Goal: Task Accomplishment & Management: Complete application form

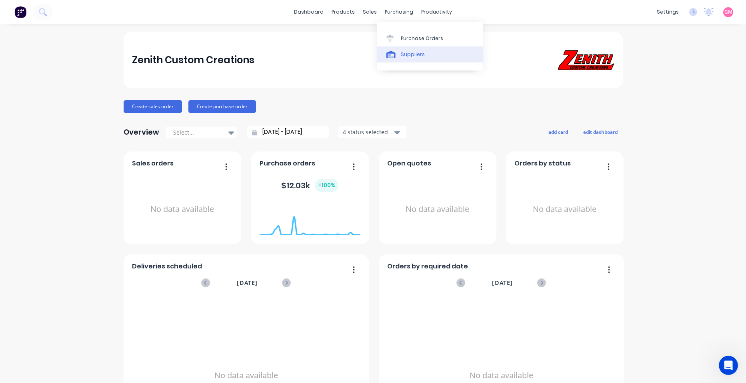
click at [431, 46] on link "Suppliers" at bounding box center [430, 54] width 106 height 16
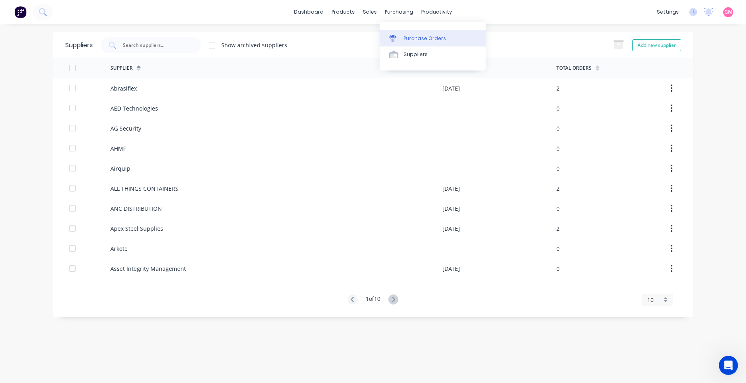
click at [428, 40] on div "Purchase Orders" at bounding box center [425, 38] width 42 height 7
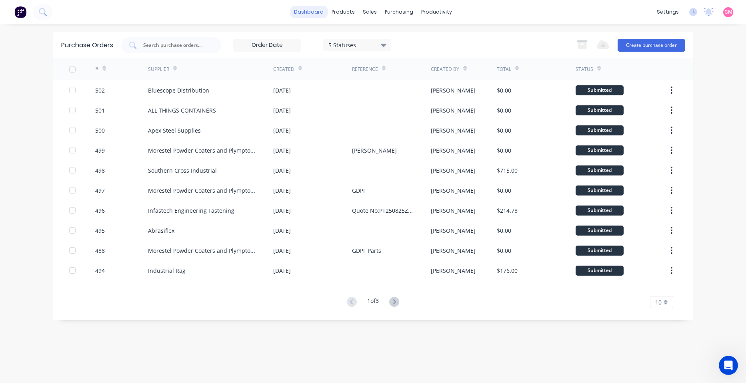
click at [316, 13] on link "dashboard" at bounding box center [309, 12] width 38 height 12
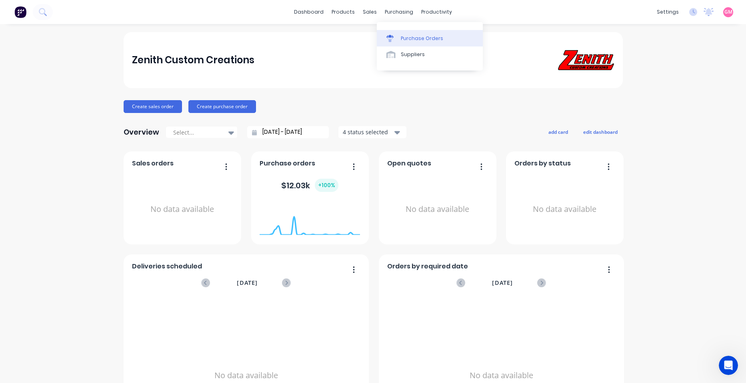
click at [412, 39] on div "Purchase Orders" at bounding box center [422, 38] width 42 height 7
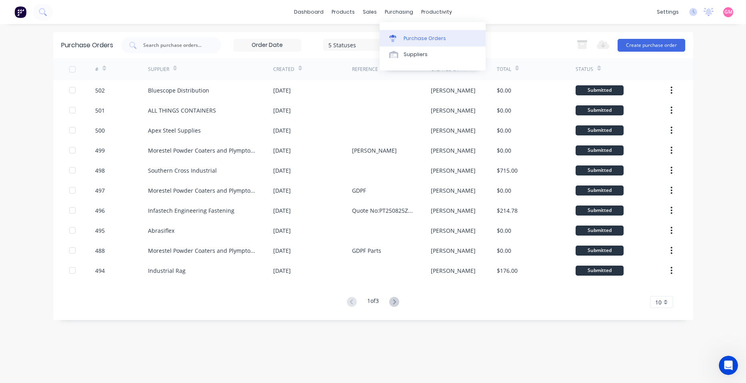
click at [421, 39] on div "Purchase Orders" at bounding box center [425, 38] width 42 height 7
click at [639, 45] on button "Create purchase order" at bounding box center [652, 45] width 68 height 13
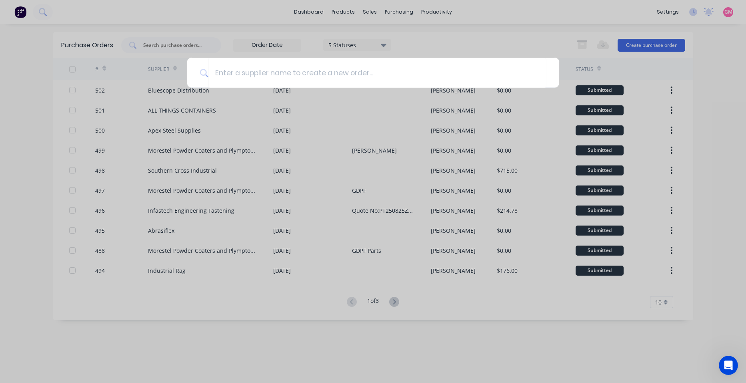
click at [492, 49] on div at bounding box center [373, 191] width 746 height 383
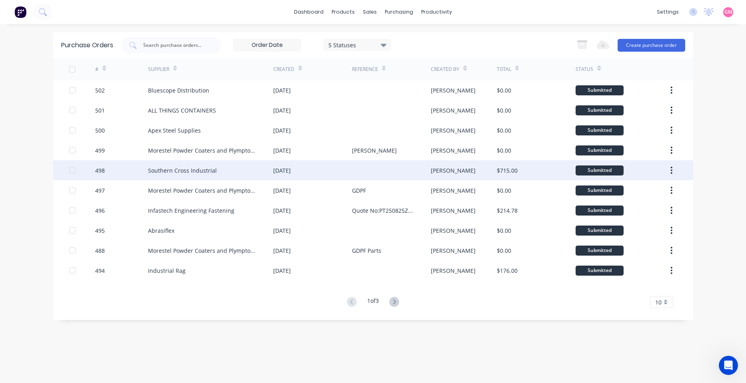
click at [359, 176] on div at bounding box center [391, 170] width 79 height 20
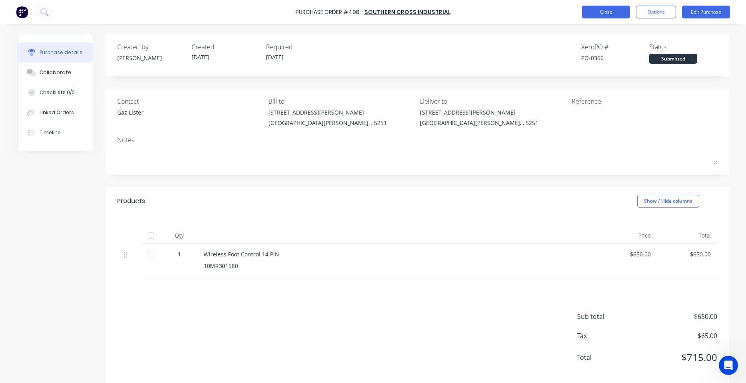
click at [607, 11] on button "Close" at bounding box center [606, 12] width 48 height 13
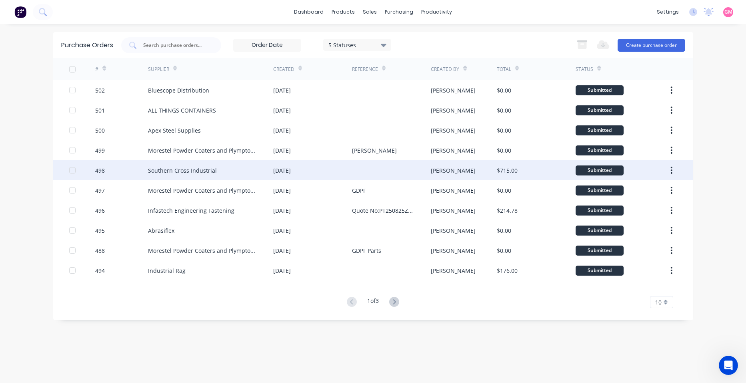
click at [197, 169] on div "Southern Cross Industrial" at bounding box center [182, 170] width 69 height 8
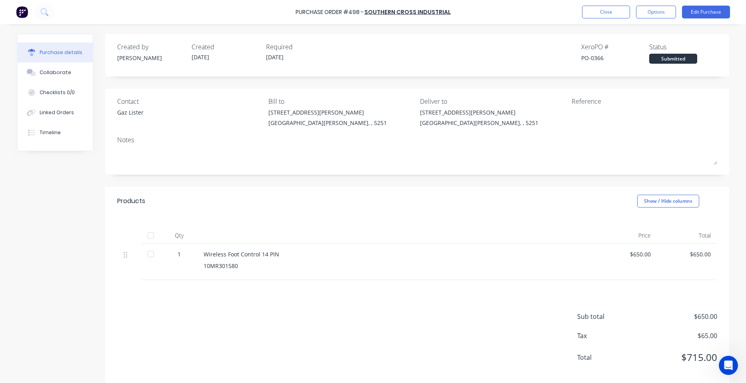
click at [149, 233] on div at bounding box center [151, 235] width 16 height 16
click at [599, 16] on button "Close" at bounding box center [606, 12] width 48 height 13
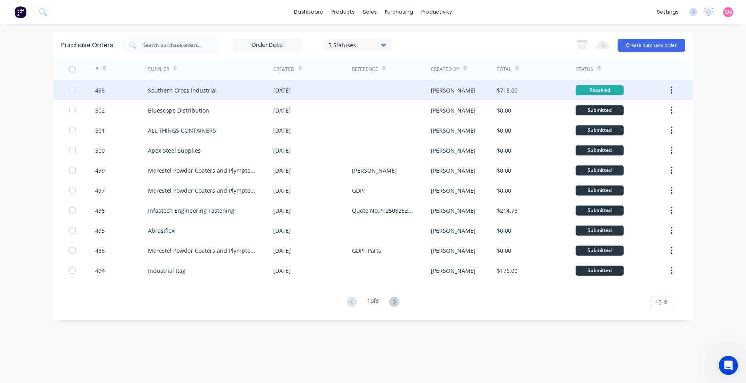
click at [673, 89] on icon "button" at bounding box center [672, 90] width 2 height 9
click at [660, 112] on div "Archive" at bounding box center [644, 111] width 62 height 12
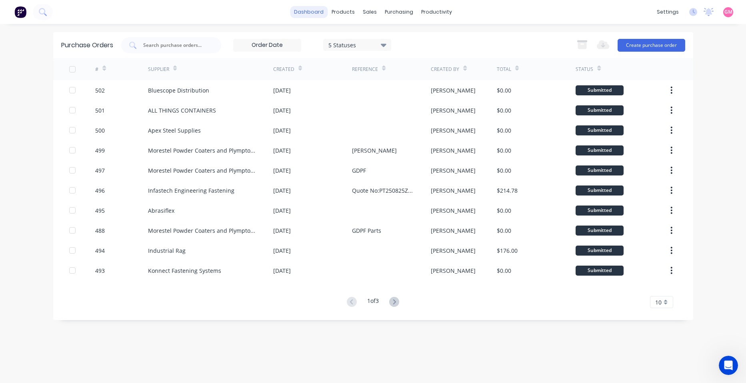
click at [310, 12] on link "dashboard" at bounding box center [309, 12] width 38 height 12
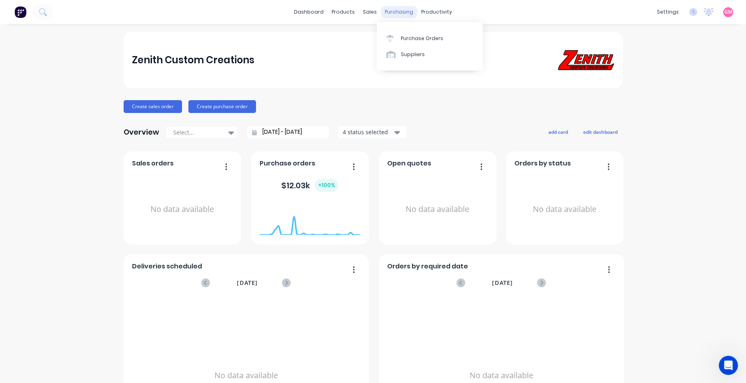
click at [399, 11] on div "purchasing" at bounding box center [399, 12] width 36 height 12
click at [421, 43] on link "Purchase Orders" at bounding box center [430, 38] width 106 height 16
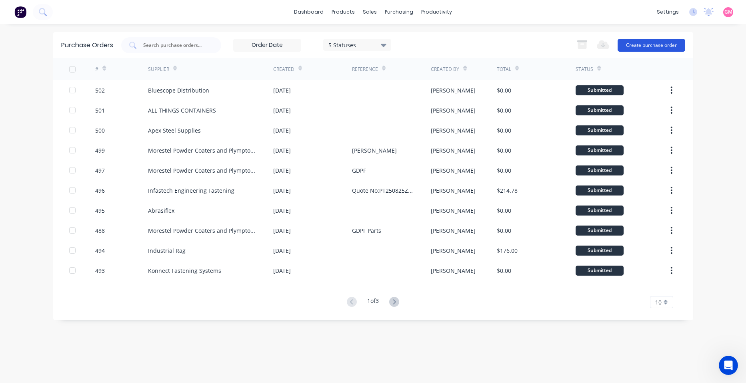
click at [668, 46] on button "Create purchase order" at bounding box center [652, 45] width 68 height 13
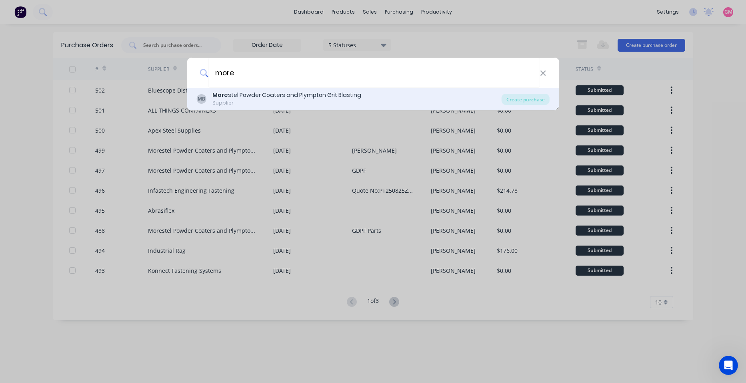
type input "more"
click at [431, 103] on div "MB More stel Powder Coaters and Plympton Grit Blasting Supplier" at bounding box center [349, 99] width 305 height 16
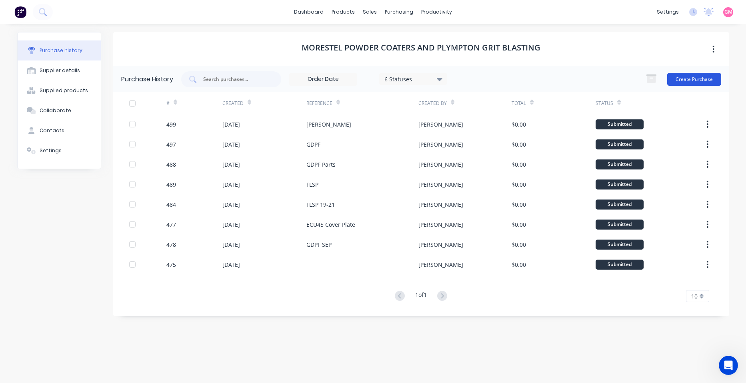
click at [696, 79] on button "Create Purchase" at bounding box center [695, 79] width 54 height 13
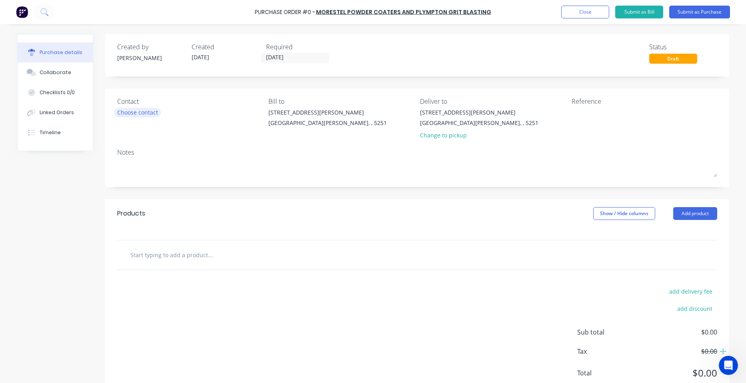
click at [139, 112] on div "Choose contact" at bounding box center [137, 112] width 41 height 8
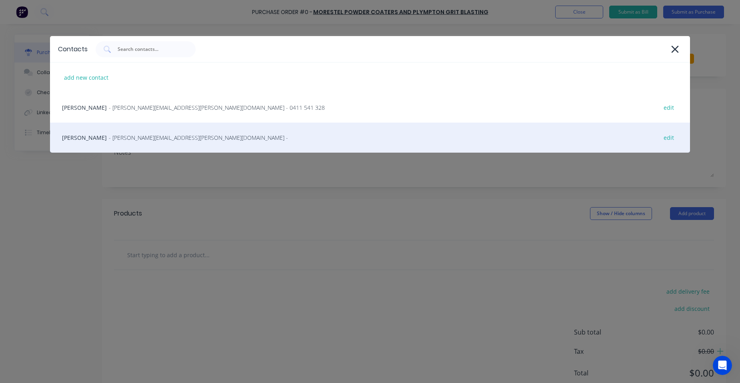
click at [162, 135] on span "- [PERSON_NAME][EMAIL_ADDRESS][PERSON_NAME][DOMAIN_NAME] -" at bounding box center [198, 137] width 179 height 8
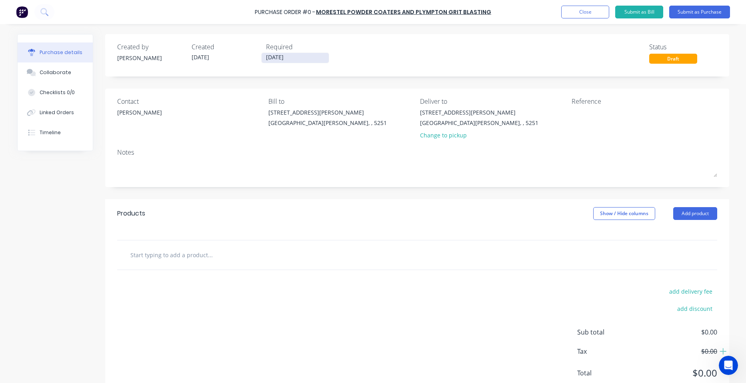
click at [290, 59] on input "[DATE]" at bounding box center [295, 58] width 67 height 10
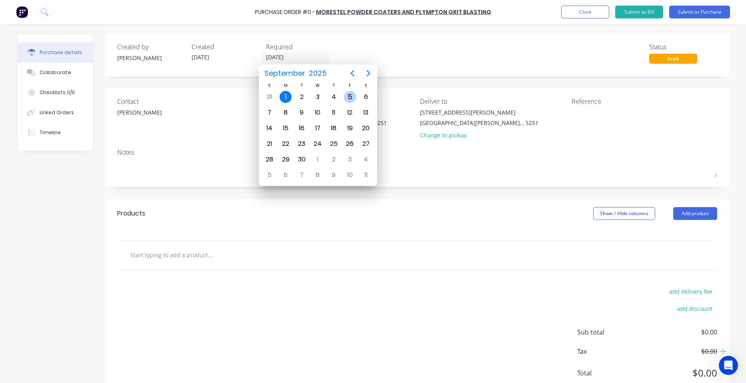
click at [345, 96] on div "5" at bounding box center [350, 97] width 12 height 12
type input "[DATE]"
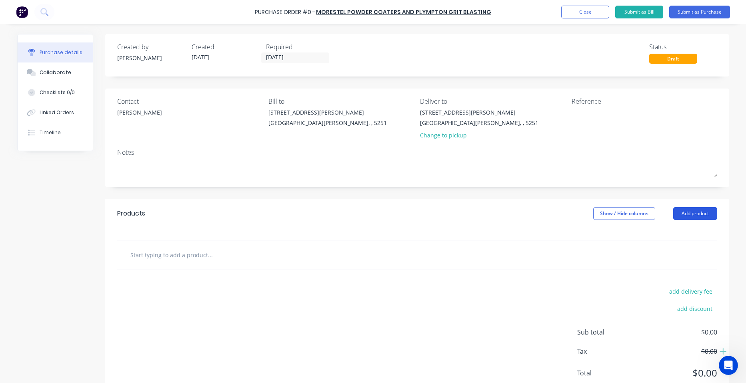
click at [690, 213] on button "Add product" at bounding box center [696, 213] width 44 height 13
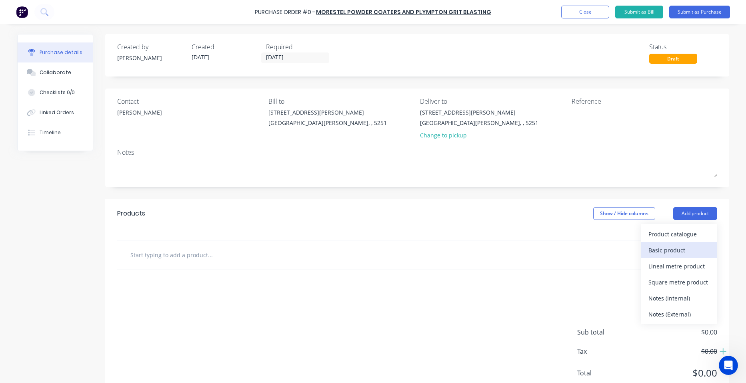
click at [674, 252] on div "Basic product" at bounding box center [680, 250] width 62 height 12
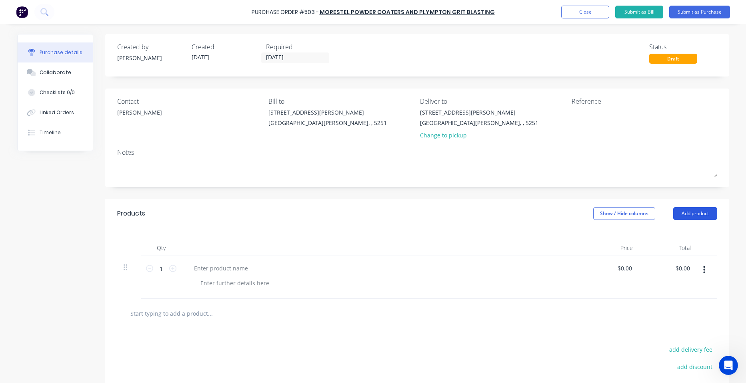
click at [686, 214] on button "Add product" at bounding box center [696, 213] width 44 height 13
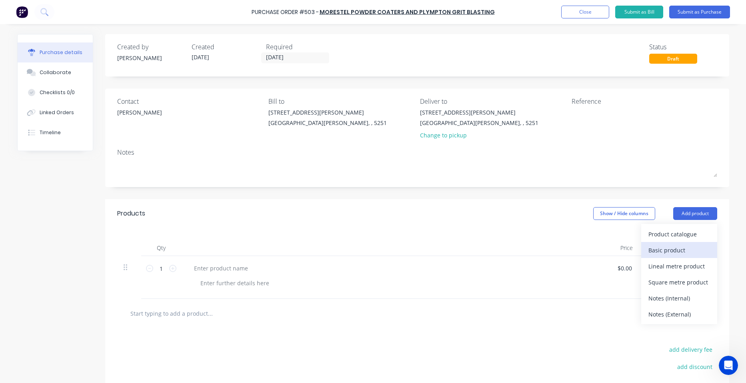
click at [684, 248] on div "Basic product" at bounding box center [680, 250] width 62 height 12
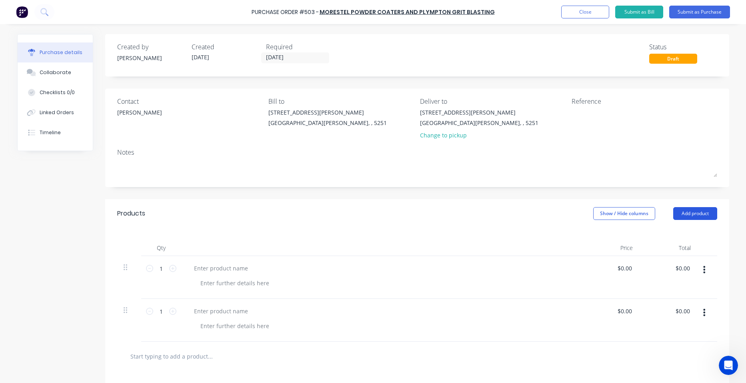
click at [688, 211] on button "Add product" at bounding box center [696, 213] width 44 height 13
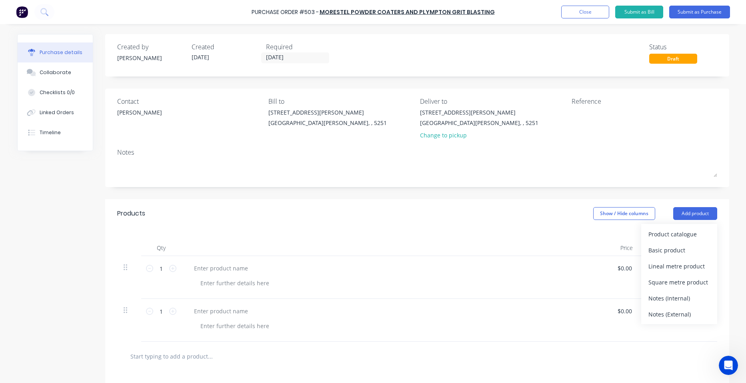
click at [696, 247] on div "Basic product" at bounding box center [680, 250] width 62 height 12
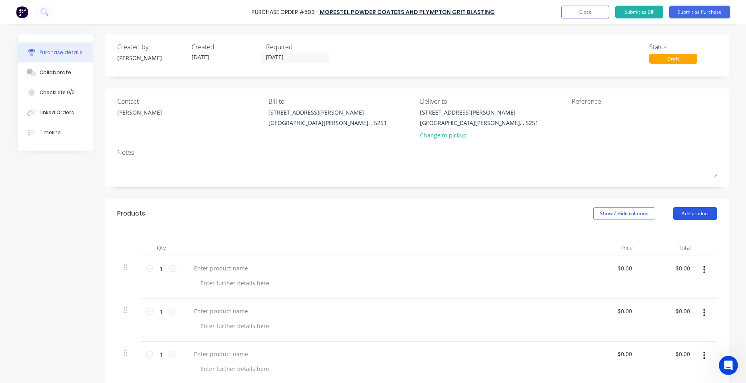
click at [692, 210] on button "Add product" at bounding box center [696, 213] width 44 height 13
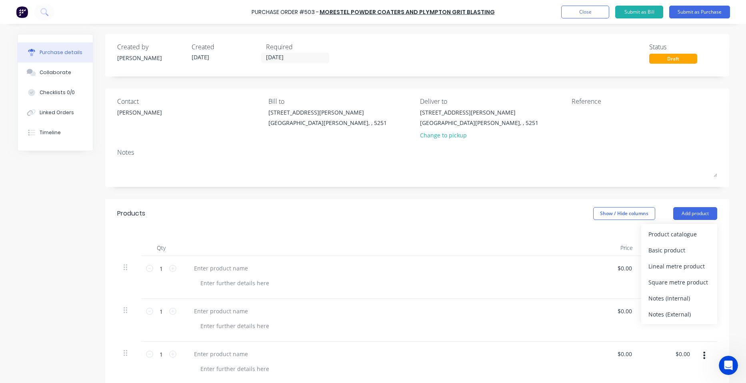
drag, startPoint x: 699, startPoint y: 247, endPoint x: 695, endPoint y: 235, distance: 13.5
click at [699, 247] on div "Basic product" at bounding box center [680, 250] width 62 height 12
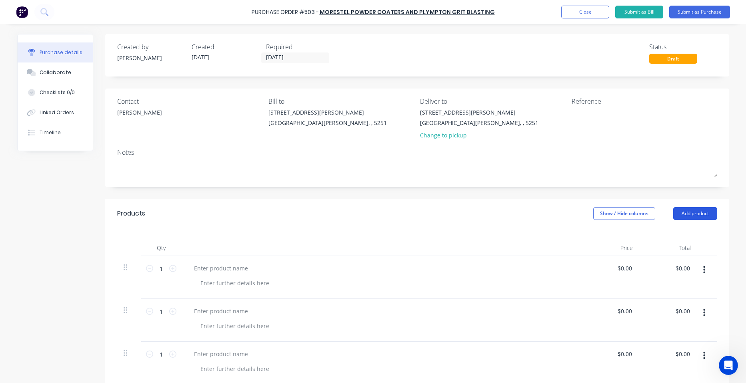
click at [692, 211] on button "Add product" at bounding box center [696, 213] width 44 height 13
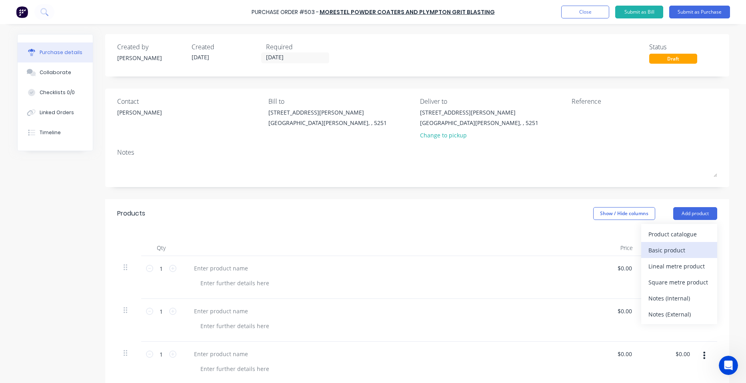
click at [696, 245] on div "Basic product" at bounding box center [680, 250] width 62 height 12
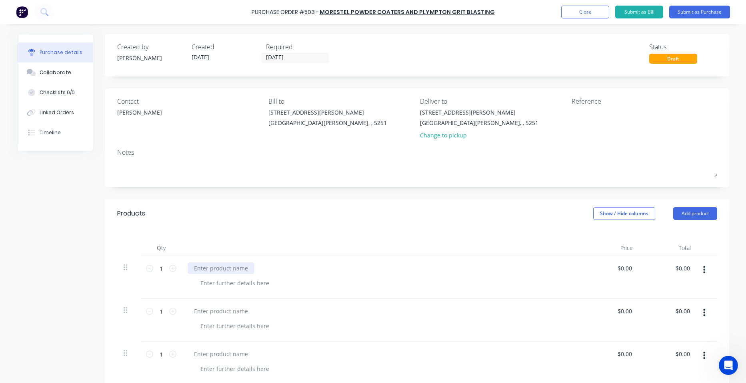
click at [193, 266] on div at bounding box center [221, 268] width 67 height 12
click at [687, 216] on button "Add product" at bounding box center [696, 213] width 44 height 13
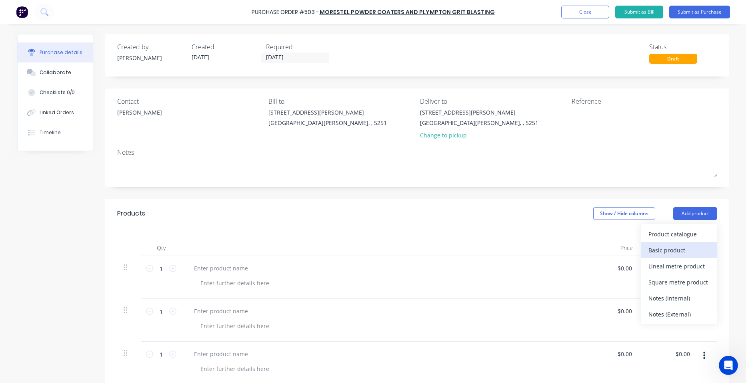
click at [684, 245] on div "Basic product" at bounding box center [680, 250] width 62 height 12
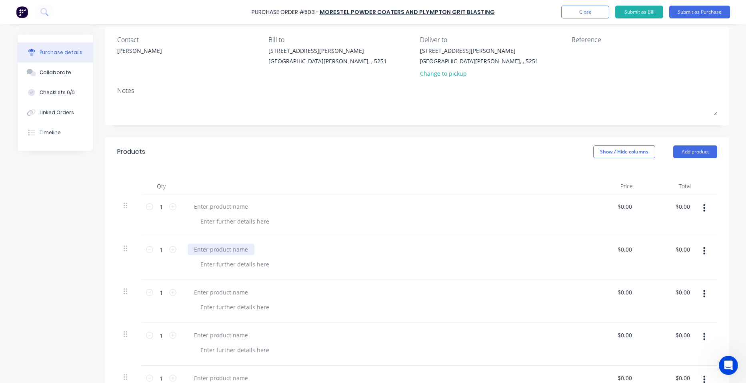
scroll to position [80, 0]
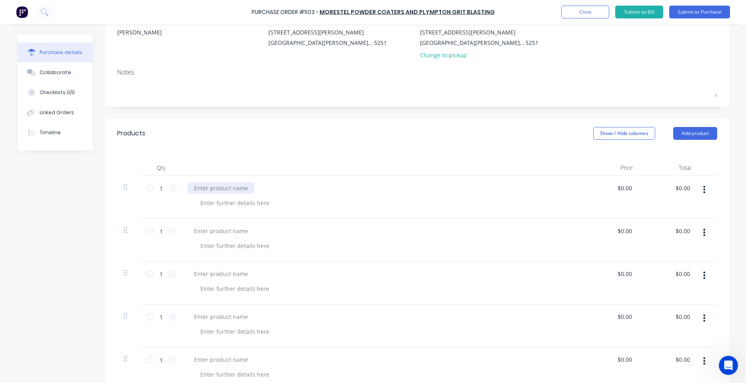
click at [237, 190] on div at bounding box center [221, 188] width 67 height 12
drag, startPoint x: 202, startPoint y: 187, endPoint x: 158, endPoint y: 194, distance: 44.2
click at [159, 194] on div "1 1 SHS Mounts $0.00 $0.00 $0.00 $0.00" at bounding box center [417, 197] width 600 height 43
click at [159, 189] on input "1" at bounding box center [161, 188] width 16 height 12
click at [234, 199] on div at bounding box center [235, 203] width 82 height 12
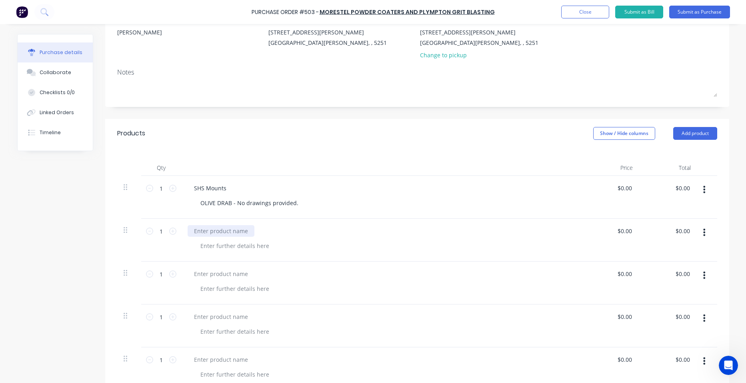
click at [216, 227] on div at bounding box center [221, 231] width 67 height 12
click at [239, 247] on div at bounding box center [235, 246] width 82 height 12
click at [159, 229] on input "1" at bounding box center [161, 231] width 16 height 12
type input "9"
click at [237, 249] on div at bounding box center [235, 246] width 82 height 12
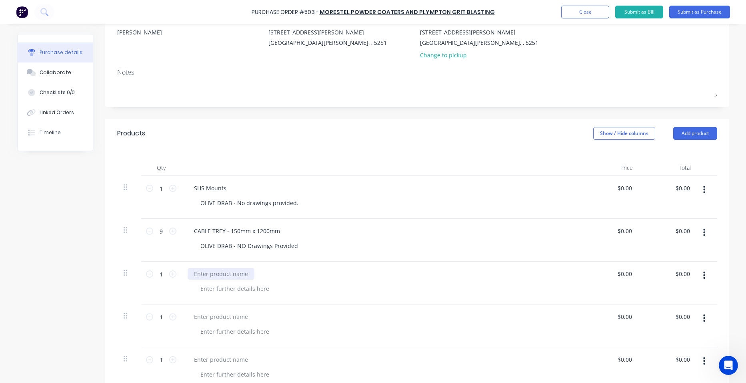
click at [238, 273] on div at bounding box center [221, 274] width 67 height 12
click at [254, 287] on div at bounding box center [235, 289] width 82 height 12
drag, startPoint x: 239, startPoint y: 269, endPoint x: 239, endPoint y: 273, distance: 4.0
click at [237, 271] on div "D001-575-0002" at bounding box center [381, 274] width 387 height 12
drag, startPoint x: 239, startPoint y: 274, endPoint x: 190, endPoint y: 277, distance: 49.4
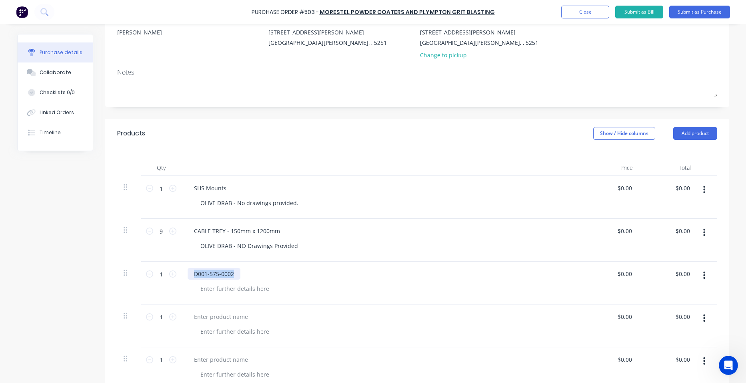
click at [190, 277] on div "D001-575-0002" at bounding box center [381, 274] width 387 height 12
click at [222, 274] on div at bounding box center [221, 274] width 67 height 12
click at [230, 294] on div at bounding box center [235, 289] width 82 height 12
click at [169, 273] on icon at bounding box center [172, 273] width 7 height 7
click at [216, 318] on div at bounding box center [221, 317] width 67 height 12
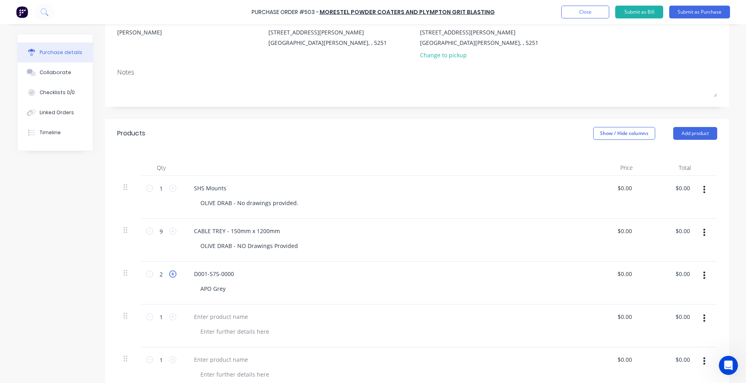
click at [169, 274] on icon at bounding box center [172, 273] width 7 height 7
type input "6"
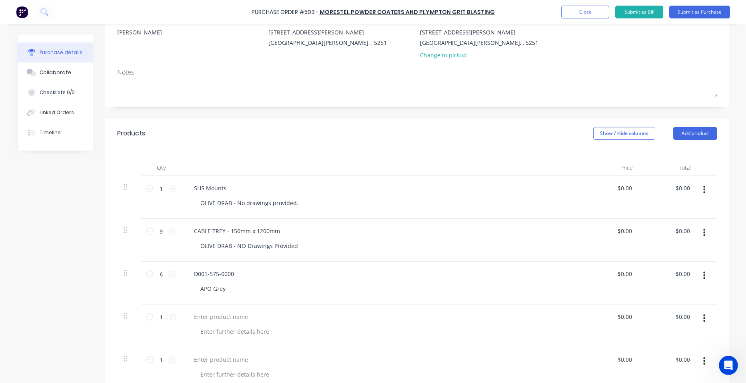
scroll to position [120, 0]
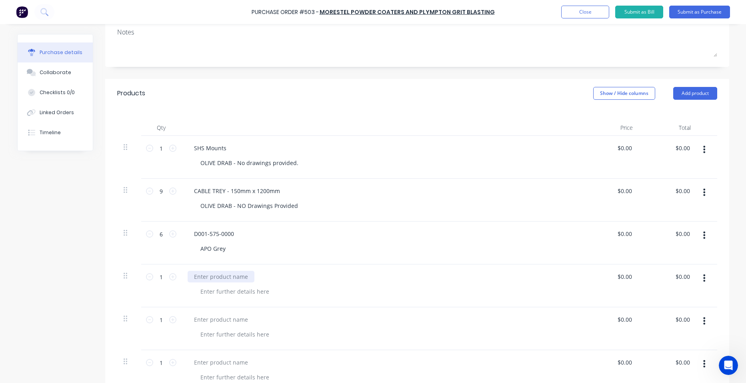
click at [221, 275] on div at bounding box center [221, 277] width 67 height 12
click at [248, 293] on div at bounding box center [235, 291] width 82 height 12
click at [244, 278] on div "D061-010-0000" at bounding box center [381, 277] width 387 height 12
click at [239, 277] on div "D061-010-0000" at bounding box center [381, 277] width 387 height 12
click at [237, 276] on div "D061-010-0000" at bounding box center [214, 277] width 53 height 12
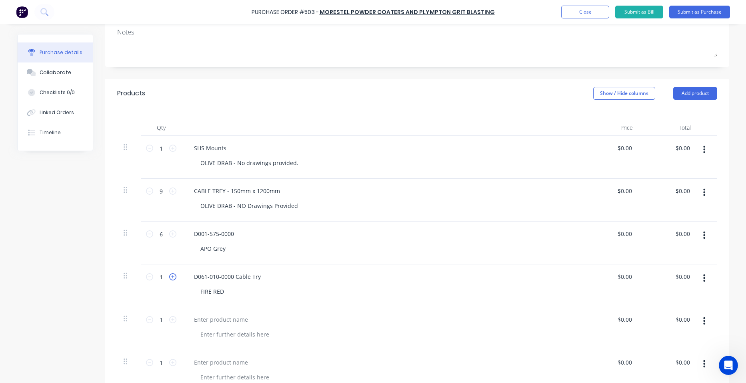
click at [169, 276] on icon at bounding box center [172, 276] width 7 height 7
click at [169, 277] on icon at bounding box center [172, 276] width 7 height 7
type input "4"
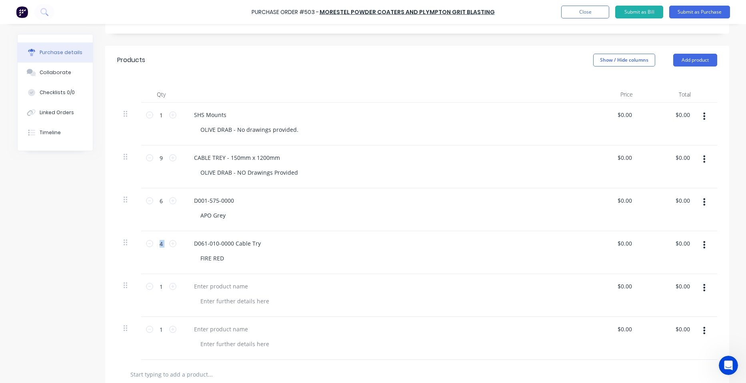
scroll to position [200, 0]
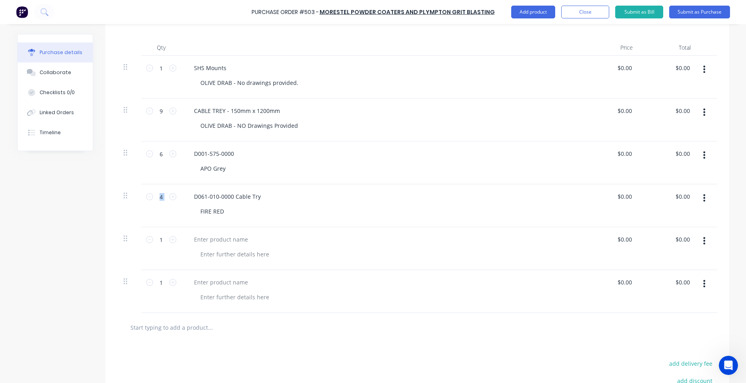
click at [703, 281] on button "button" at bounding box center [704, 283] width 19 height 14
click at [678, 350] on button "Delete" at bounding box center [680, 353] width 68 height 16
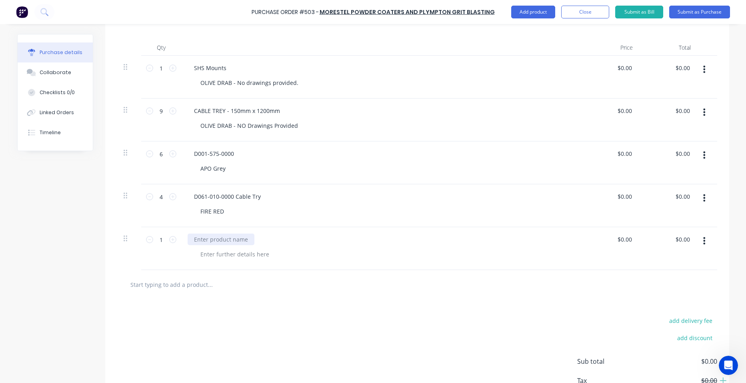
click at [197, 238] on div at bounding box center [221, 239] width 67 height 12
click at [703, 243] on button "button" at bounding box center [704, 240] width 19 height 14
click at [211, 243] on div "D" at bounding box center [381, 239] width 387 height 12
drag, startPoint x: 209, startPoint y: 237, endPoint x: 205, endPoint y: 238, distance: 5.0
click at [205, 238] on div "D" at bounding box center [381, 239] width 387 height 12
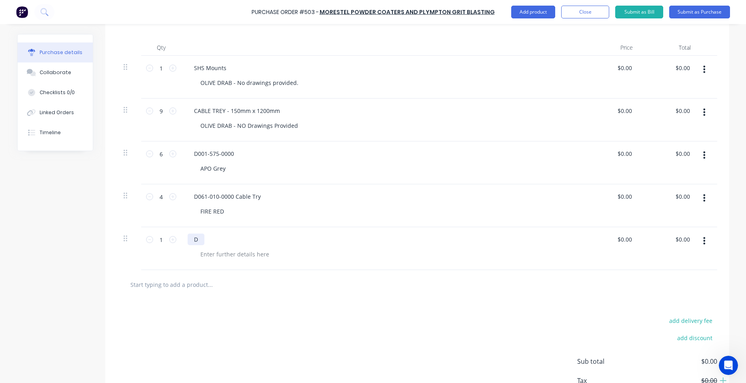
click at [197, 240] on div "D" at bounding box center [196, 239] width 17 height 12
click at [246, 157] on div "D001-575-0000" at bounding box center [381, 154] width 387 height 12
click at [237, 241] on div at bounding box center [221, 239] width 67 height 12
click at [246, 237] on div at bounding box center [221, 239] width 67 height 12
click at [205, 254] on div at bounding box center [235, 254] width 82 height 12
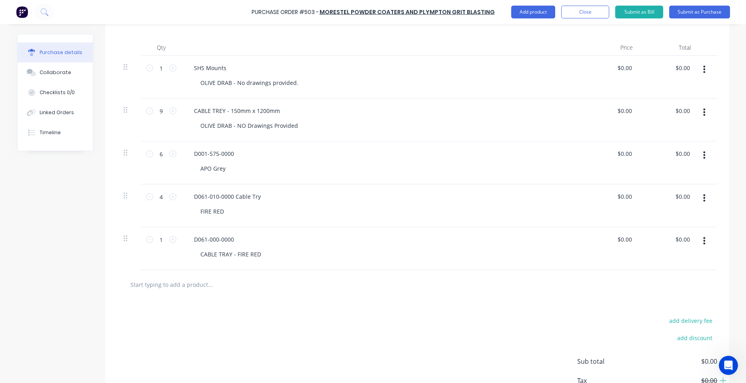
click at [243, 237] on div "D061-000-0000" at bounding box center [381, 239] width 387 height 12
drag, startPoint x: 240, startPoint y: 240, endPoint x: 236, endPoint y: 240, distance: 4.0
click at [236, 240] on div "D061-000-0000" at bounding box center [381, 239] width 387 height 12
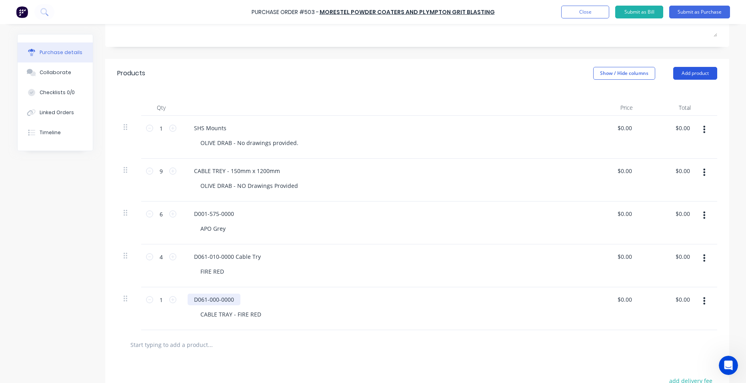
scroll to position [120, 0]
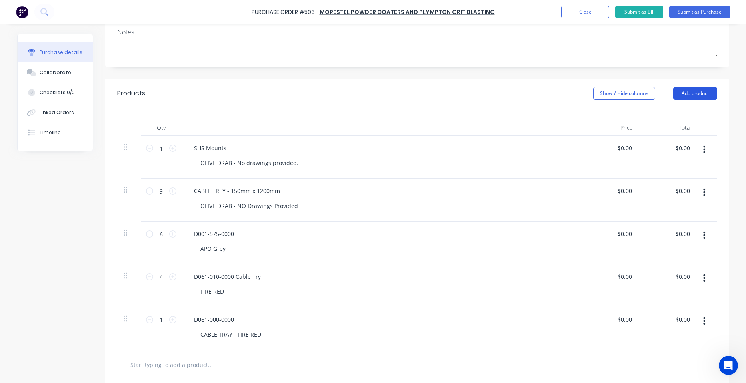
click at [704, 94] on button "Add product" at bounding box center [696, 93] width 44 height 13
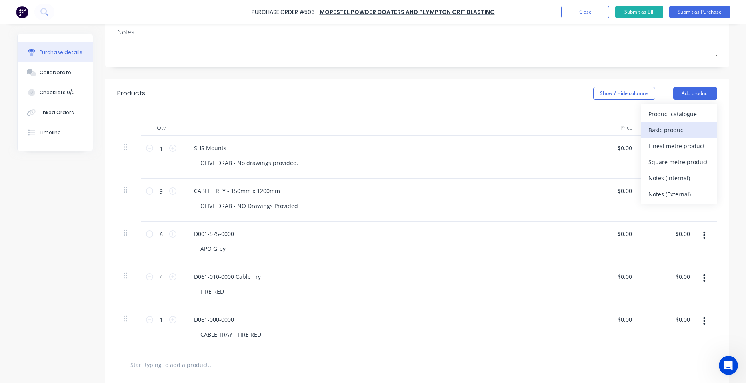
click at [694, 131] on div "Basic product" at bounding box center [680, 130] width 62 height 12
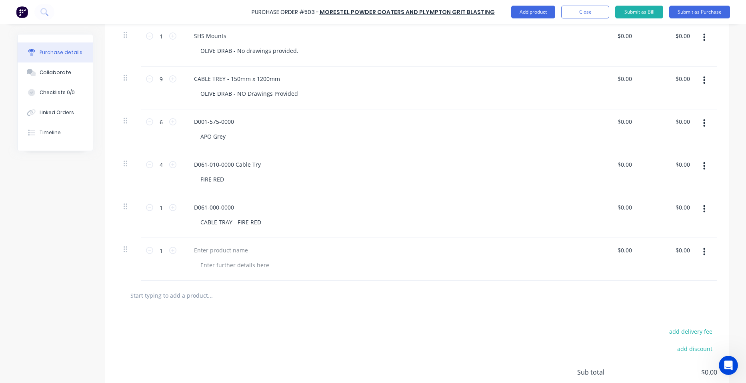
scroll to position [240, 0]
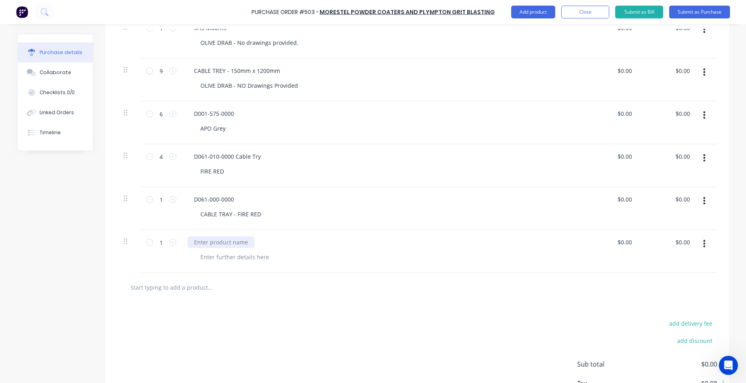
click at [215, 238] on div at bounding box center [221, 242] width 67 height 12
drag, startPoint x: 233, startPoint y: 242, endPoint x: 262, endPoint y: 243, distance: 28.8
click at [260, 245] on div "D061-010-0000 Cable Tray" at bounding box center [229, 242] width 83 height 12
copy div "Cable Tray"
click at [227, 259] on div at bounding box center [235, 257] width 82 height 12
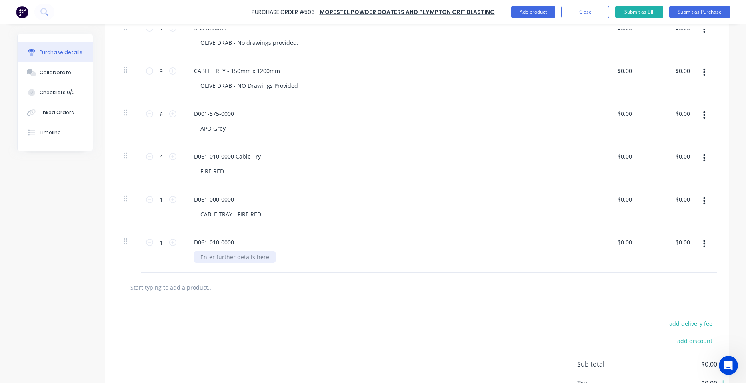
paste div
click at [249, 198] on div "D061-000-0000" at bounding box center [381, 199] width 387 height 12
click at [233, 199] on div "D061-000-0000" at bounding box center [214, 199] width 53 height 12
click at [239, 242] on div "D061-010-0000" at bounding box center [381, 242] width 387 height 12
click at [228, 242] on div "D061-010-0000" at bounding box center [214, 242] width 53 height 12
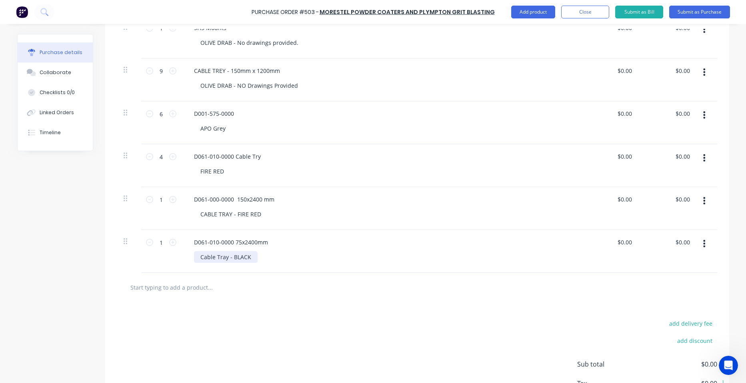
click at [228, 257] on div "Cable Tray - BLACK" at bounding box center [226, 257] width 64 height 12
click at [158, 203] on input "1" at bounding box center [161, 199] width 16 height 12
click at [169, 199] on icon at bounding box center [172, 199] width 7 height 7
click at [169, 200] on icon at bounding box center [172, 199] width 7 height 7
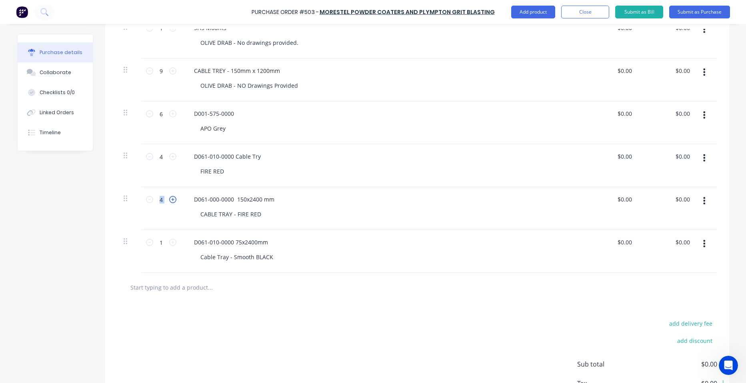
click at [169, 200] on icon at bounding box center [172, 199] width 7 height 7
click at [169, 199] on icon at bounding box center [172, 199] width 7 height 7
type input "6"
click at [169, 240] on icon at bounding box center [172, 242] width 7 height 7
click at [169, 241] on icon at bounding box center [172, 242] width 7 height 7
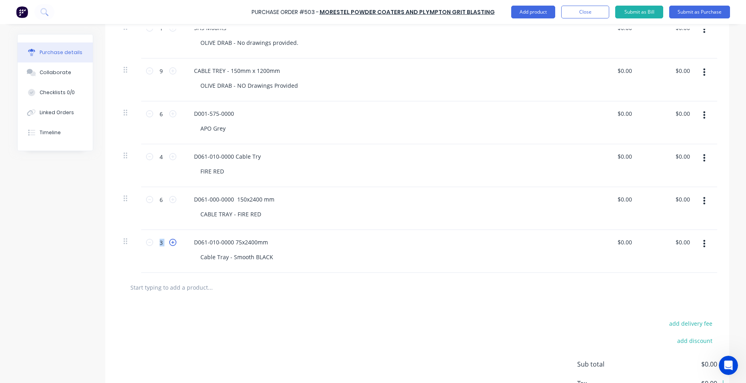
click at [170, 241] on icon at bounding box center [172, 242] width 7 height 7
click at [171, 241] on icon at bounding box center [172, 242] width 7 height 7
type input "6"
click at [298, 282] on div at bounding box center [244, 287] width 240 height 16
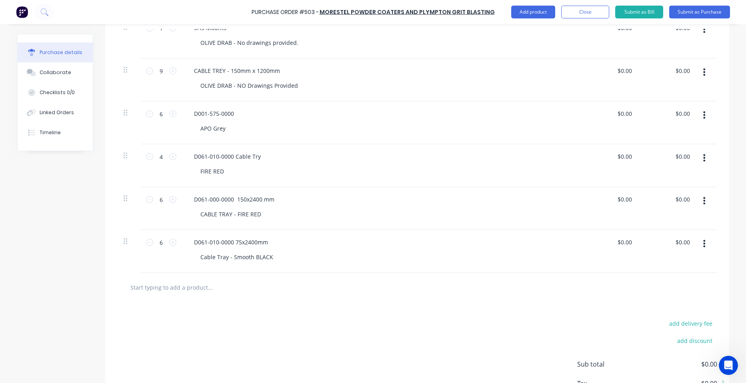
click at [306, 263] on div "D061-010-0000 75x2400mm Cable Tray - Smooth BLACK" at bounding box center [381, 251] width 400 height 43
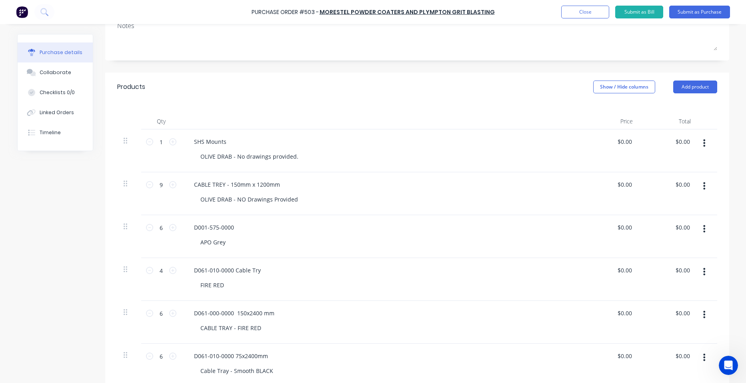
scroll to position [0, 0]
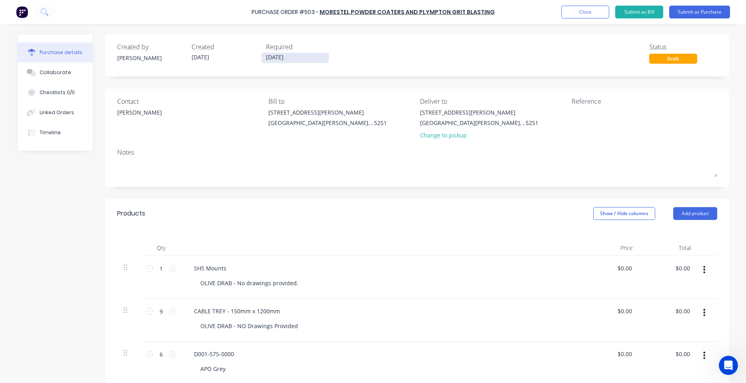
click at [297, 54] on input "[DATE]" at bounding box center [295, 58] width 67 height 10
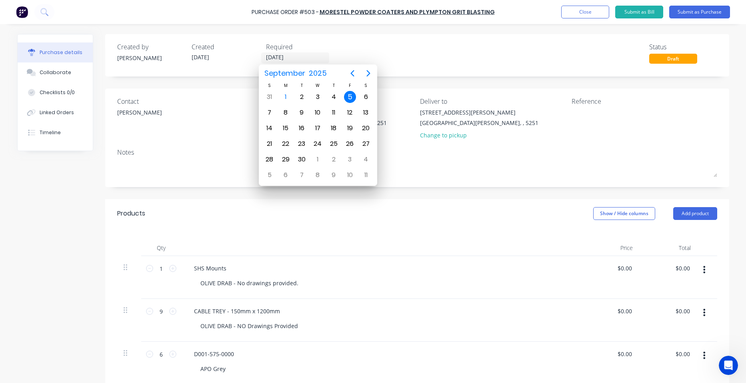
click at [352, 96] on div "5" at bounding box center [350, 97] width 12 height 12
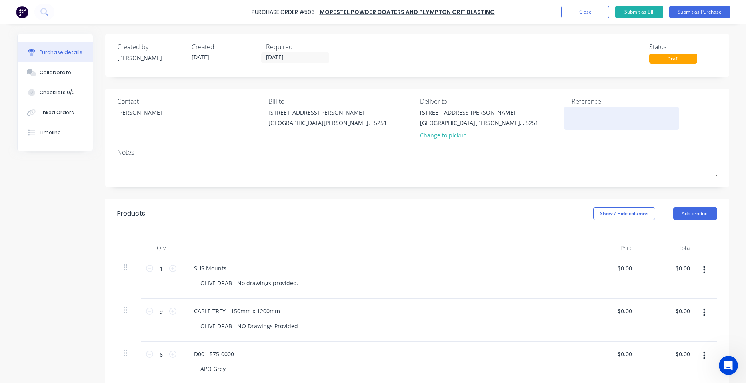
click at [583, 126] on div at bounding box center [622, 118] width 100 height 20
click at [587, 114] on textarea at bounding box center [622, 117] width 100 height 18
type textarea "[PERSON_NAME]"
type textarea "x"
type textarea "[PERSON_NAME]"
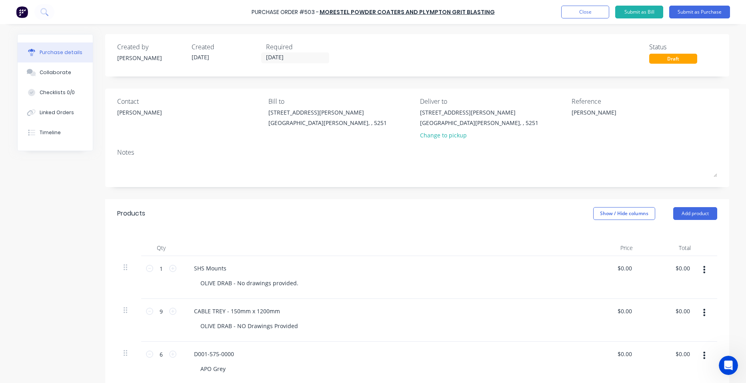
click at [562, 238] on div "Qty Price Total 1 1 SHS Mounts OLIVE DRAB - No drawings provided. $0.00 $0.00 $…" at bounding box center [417, 370] width 624 height 285
click at [56, 71] on div "Collaborate" at bounding box center [56, 72] width 32 height 7
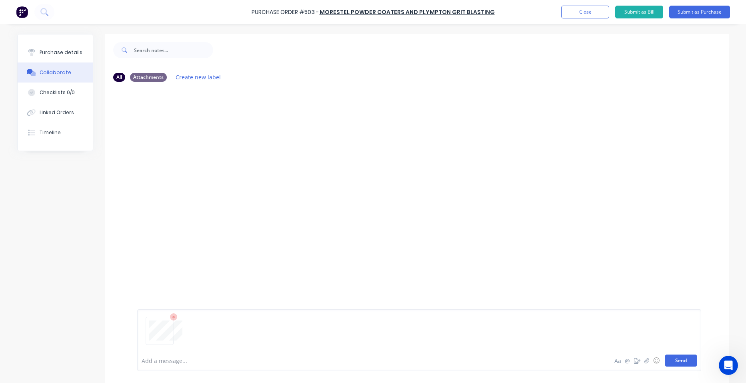
click at [685, 360] on button "Send" at bounding box center [682, 360] width 32 height 12
click at [679, 361] on button "Send" at bounding box center [682, 360] width 32 height 12
click at [686, 362] on button "Send" at bounding box center [682, 360] width 32 height 12
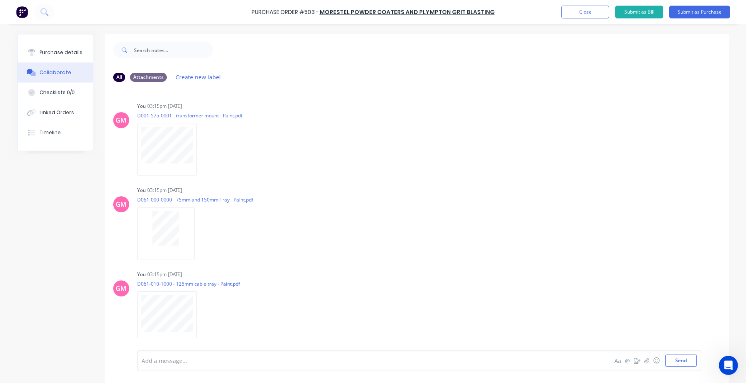
drag, startPoint x: 54, startPoint y: 51, endPoint x: 55, endPoint y: 73, distance: 22.0
click at [54, 51] on div "Purchase details" at bounding box center [61, 52] width 43 height 7
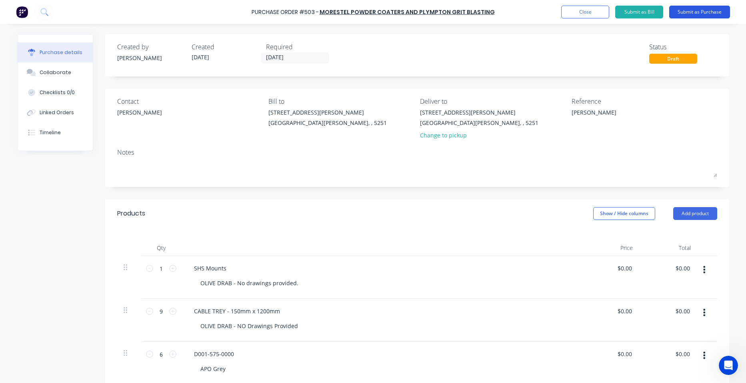
click at [702, 10] on button "Submit as Purchase" at bounding box center [700, 12] width 61 height 13
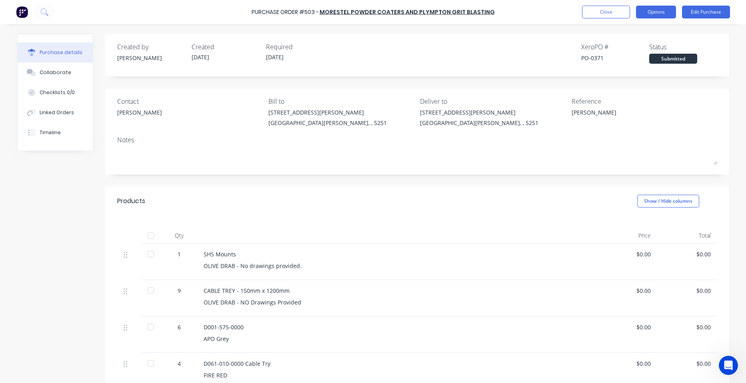
click at [664, 15] on button "Options" at bounding box center [656, 12] width 40 height 13
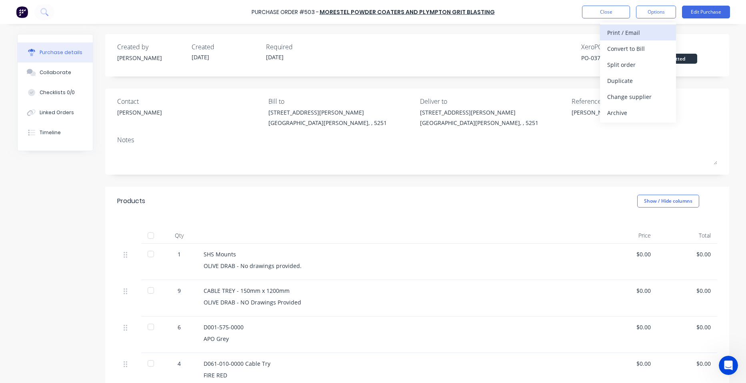
click at [647, 34] on div "Print / Email" at bounding box center [639, 33] width 62 height 12
click at [642, 49] on div "With pricing" at bounding box center [639, 49] width 62 height 12
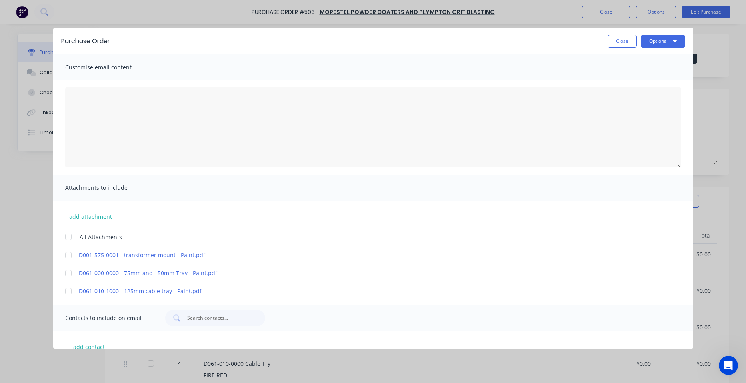
click at [69, 236] on div at bounding box center [68, 237] width 16 height 16
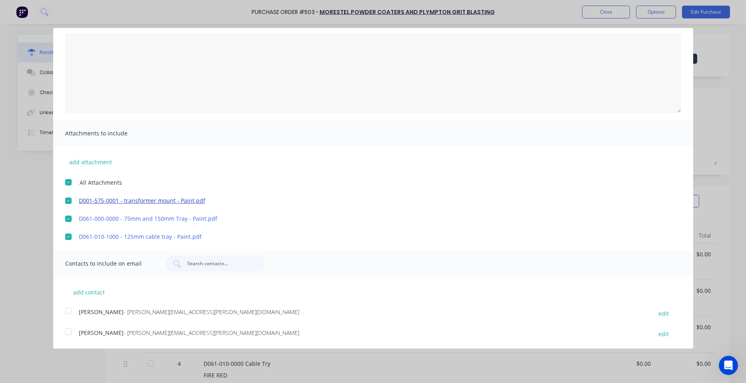
scroll to position [55, 0]
drag, startPoint x: 70, startPoint y: 313, endPoint x: 201, endPoint y: 252, distance: 145.0
click at [72, 313] on div at bounding box center [68, 310] width 16 height 16
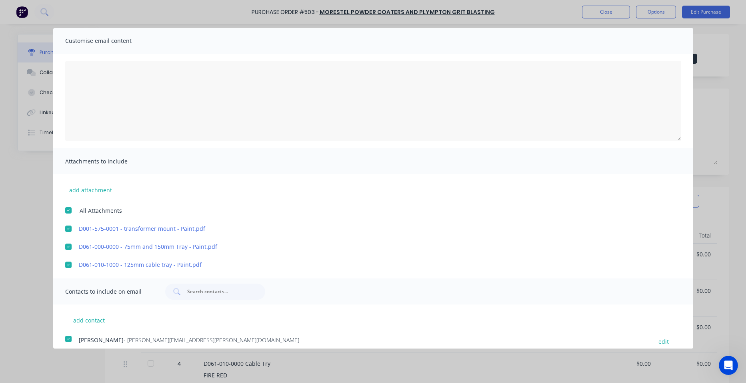
scroll to position [0, 0]
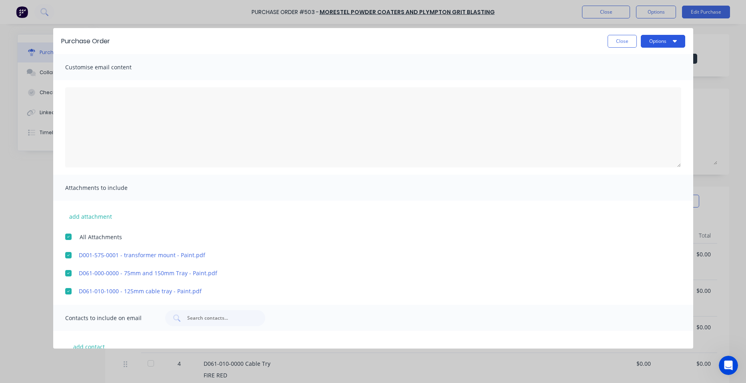
click at [656, 42] on button "Options" at bounding box center [663, 41] width 44 height 13
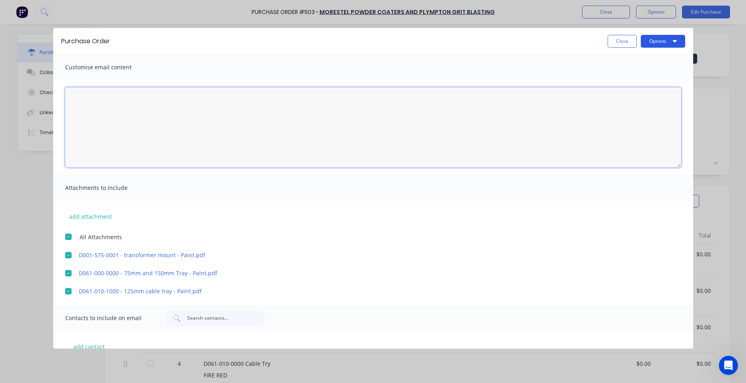
drag, startPoint x: 643, startPoint y: 88, endPoint x: 660, endPoint y: 44, distance: 46.9
click at [647, 73] on div "Customise email content Attachments to include add attachment All Attachments D…" at bounding box center [373, 174] width 640 height 241
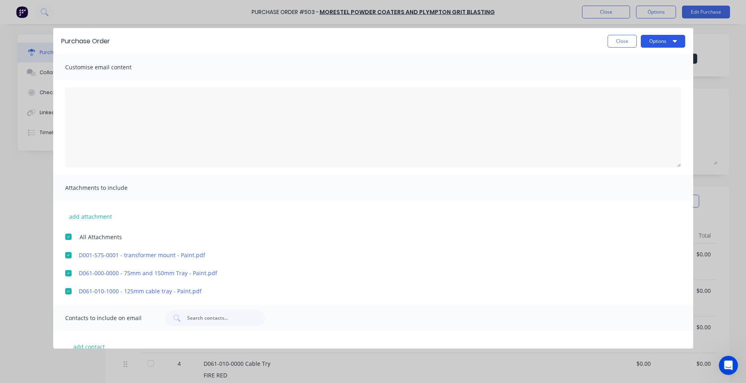
click at [664, 36] on button "Options" at bounding box center [663, 41] width 44 height 13
click at [644, 77] on div "Email" at bounding box center [648, 78] width 62 height 12
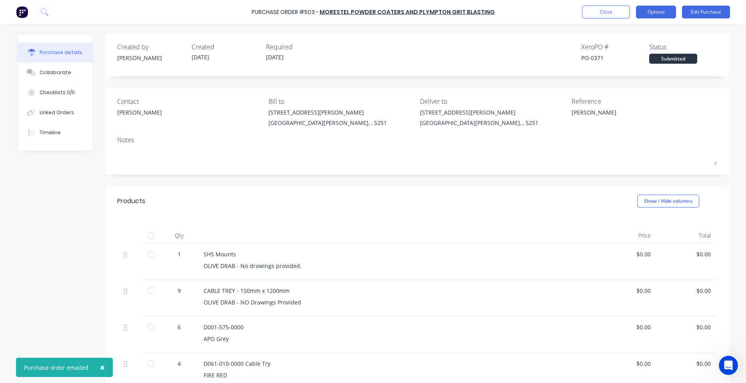
click at [661, 15] on button "Options" at bounding box center [656, 12] width 40 height 13
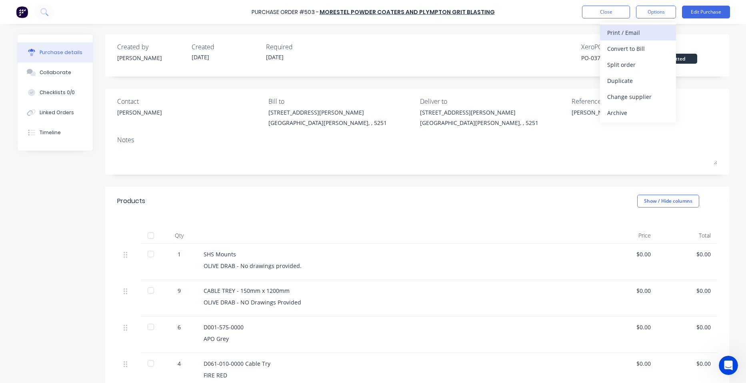
click at [645, 31] on div "Print / Email" at bounding box center [639, 33] width 62 height 12
click at [641, 45] on div "With pricing" at bounding box center [639, 49] width 62 height 12
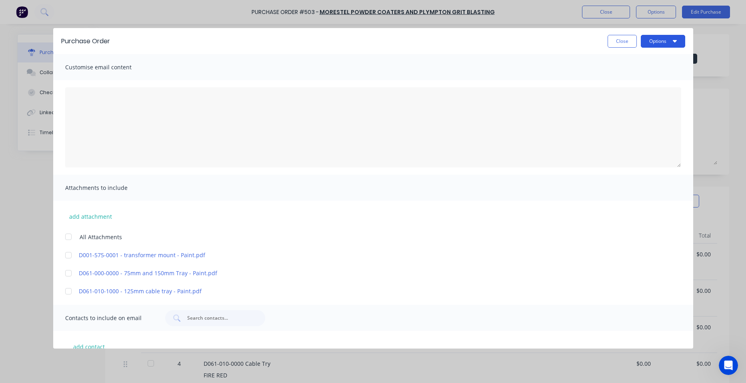
click at [641, 40] on button "Options" at bounding box center [663, 41] width 44 height 13
drag, startPoint x: 634, startPoint y: 74, endPoint x: 632, endPoint y: 61, distance: 13.0
click at [632, 61] on div "Print Email" at bounding box center [648, 70] width 76 height 36
click at [632, 61] on div "Print" at bounding box center [648, 62] width 62 height 12
click at [616, 44] on button "Close" at bounding box center [622, 41] width 29 height 13
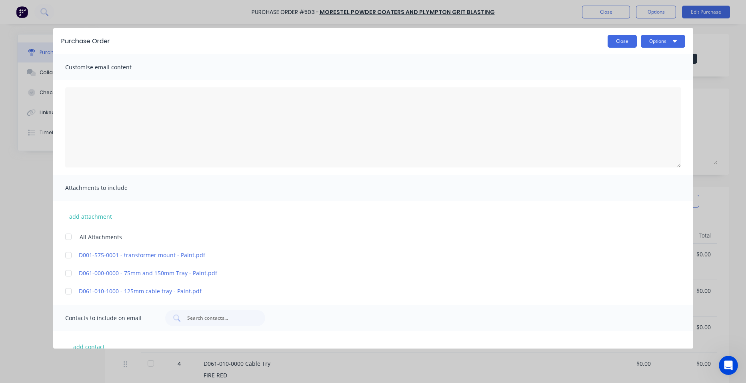
type textarea "x"
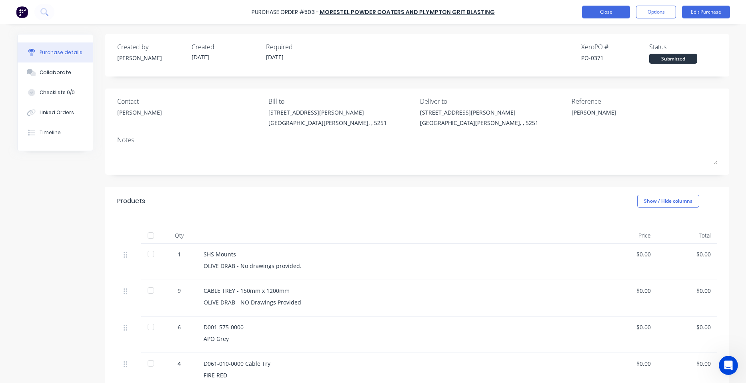
click at [615, 6] on button "Close" at bounding box center [606, 12] width 48 height 13
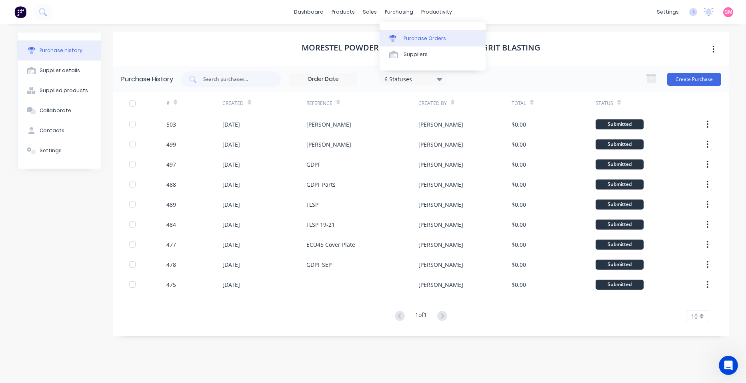
click at [416, 36] on div "Purchase Orders" at bounding box center [425, 38] width 42 height 7
